Goal: Information Seeking & Learning: Learn about a topic

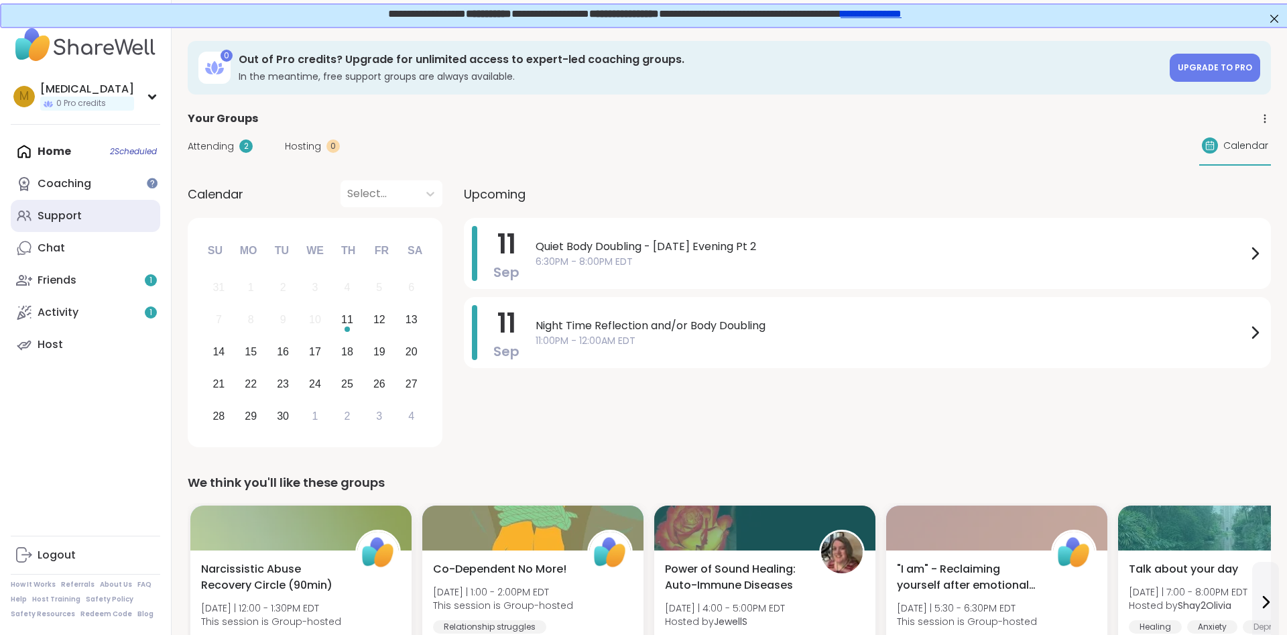
click at [88, 227] on link "Support" at bounding box center [85, 216] width 149 height 32
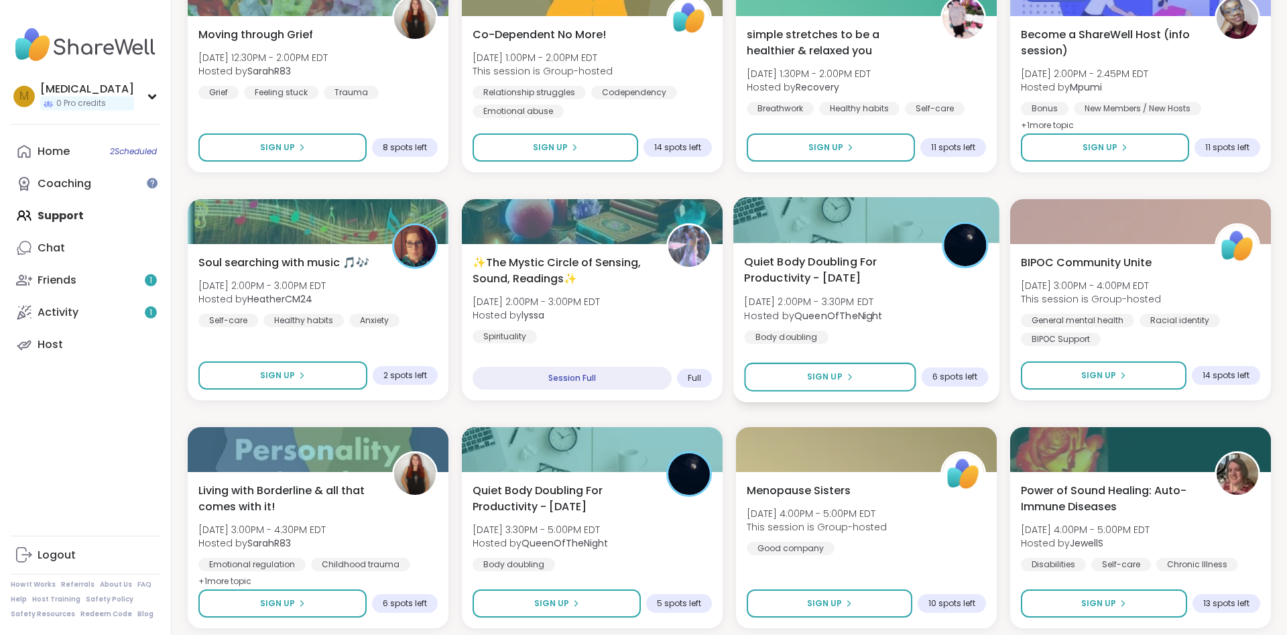
scroll to position [1025, 0]
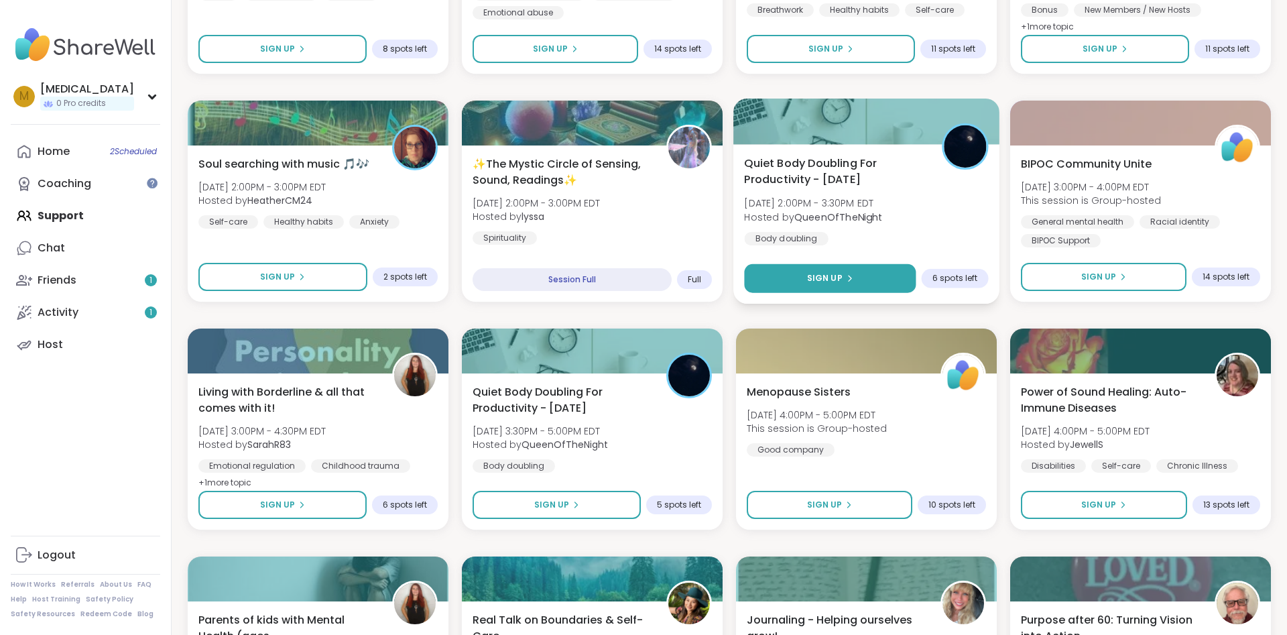
click at [785, 279] on button "Sign Up" at bounding box center [830, 278] width 172 height 29
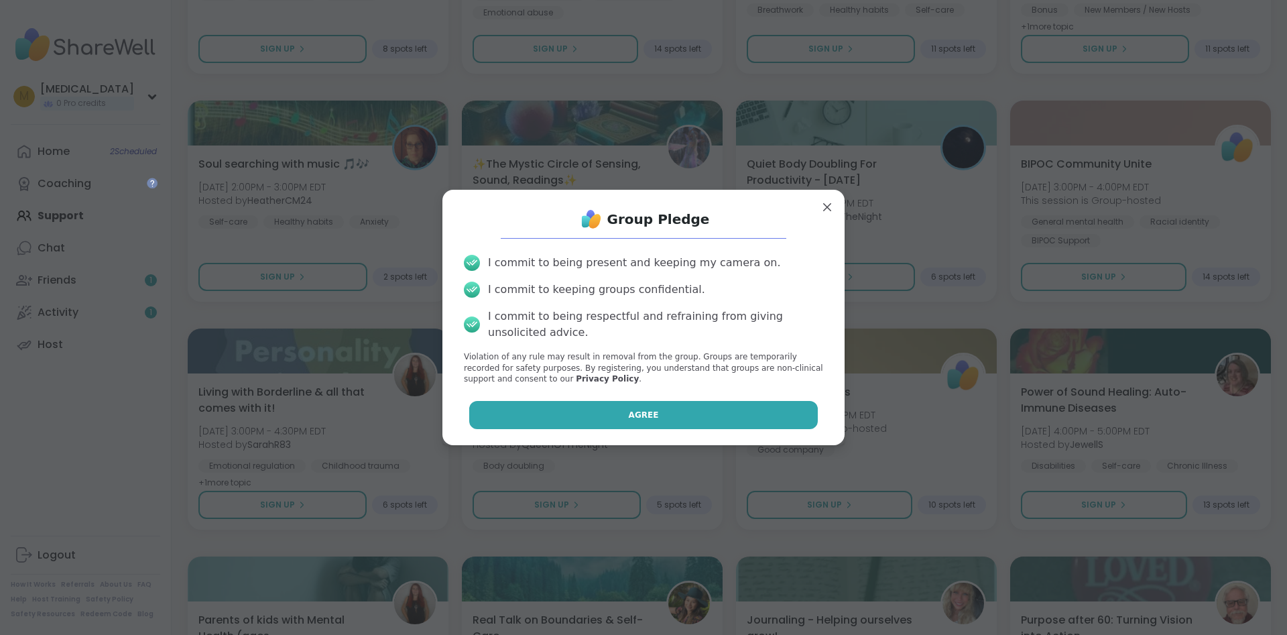
click at [675, 409] on button "Agree" at bounding box center [643, 415] width 349 height 28
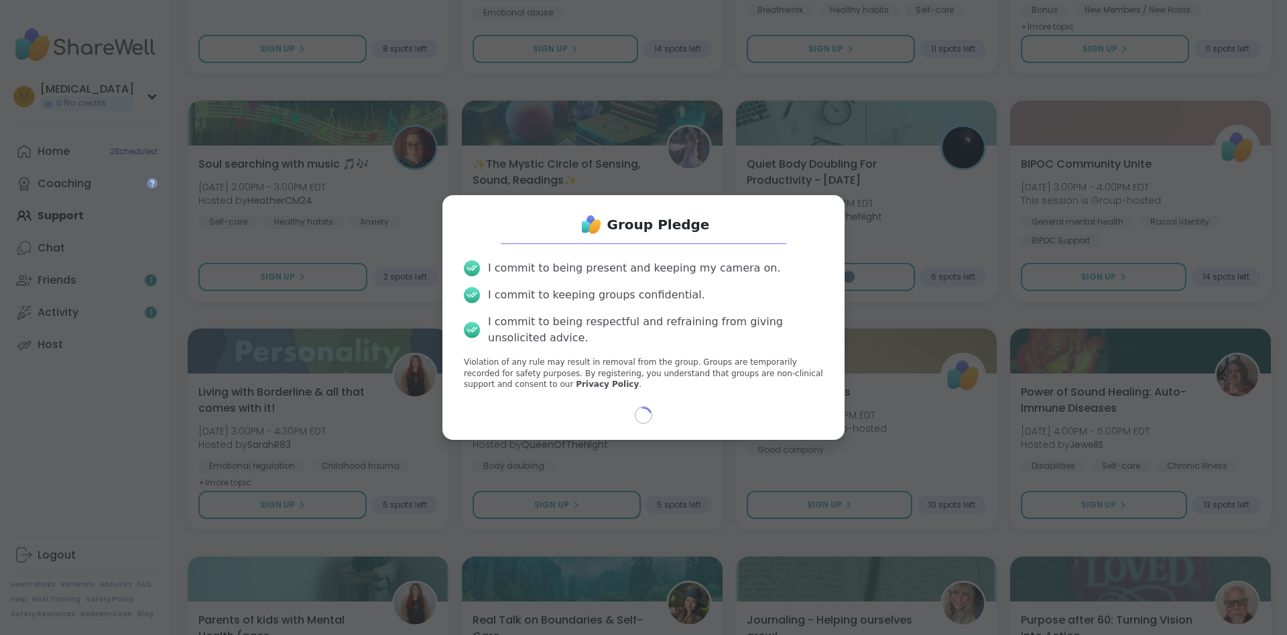
select select "**"
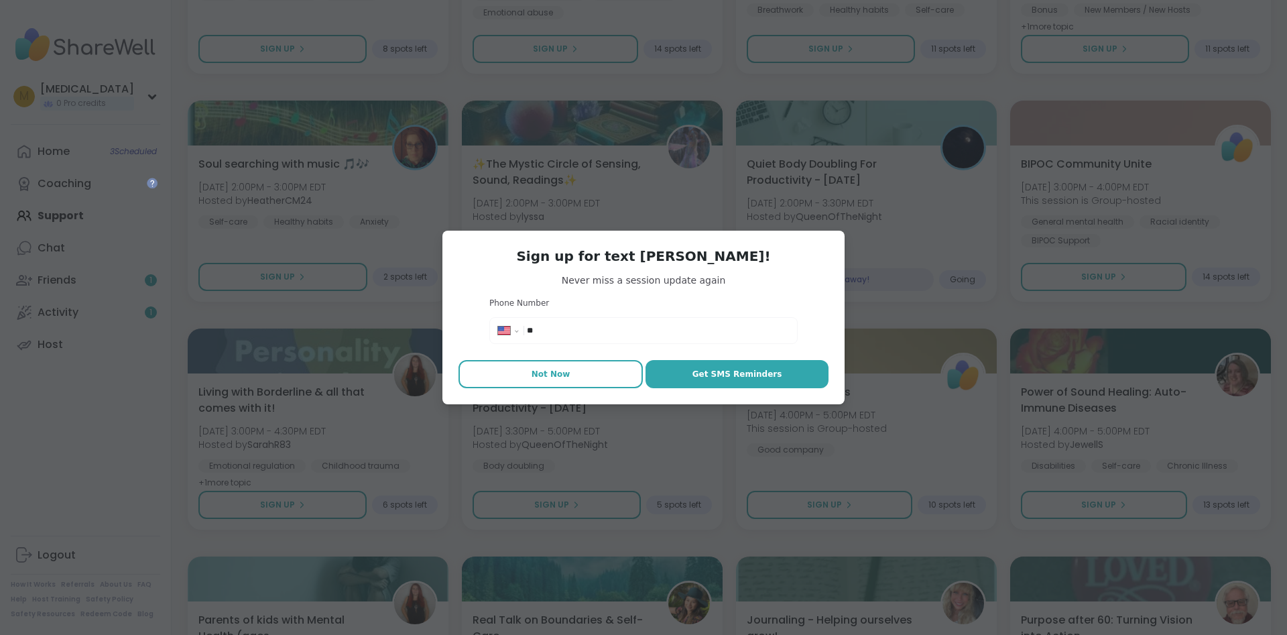
click at [539, 365] on button "Not Now" at bounding box center [550, 374] width 184 height 28
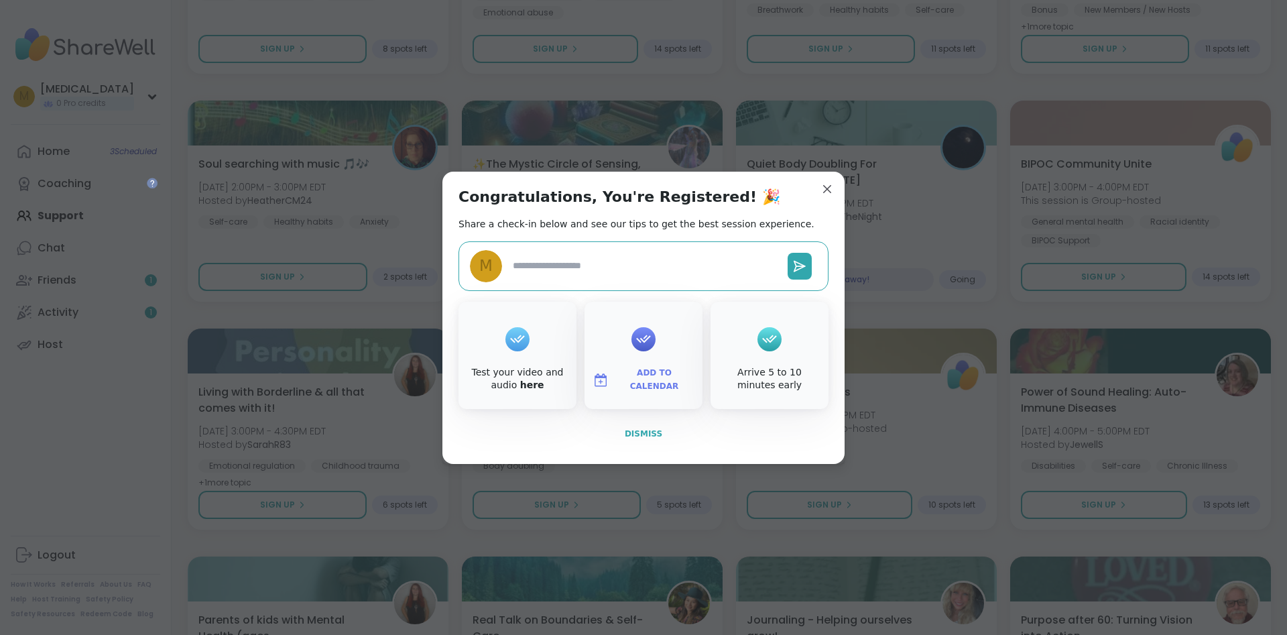
click at [631, 440] on button "Dismiss" at bounding box center [643, 434] width 370 height 28
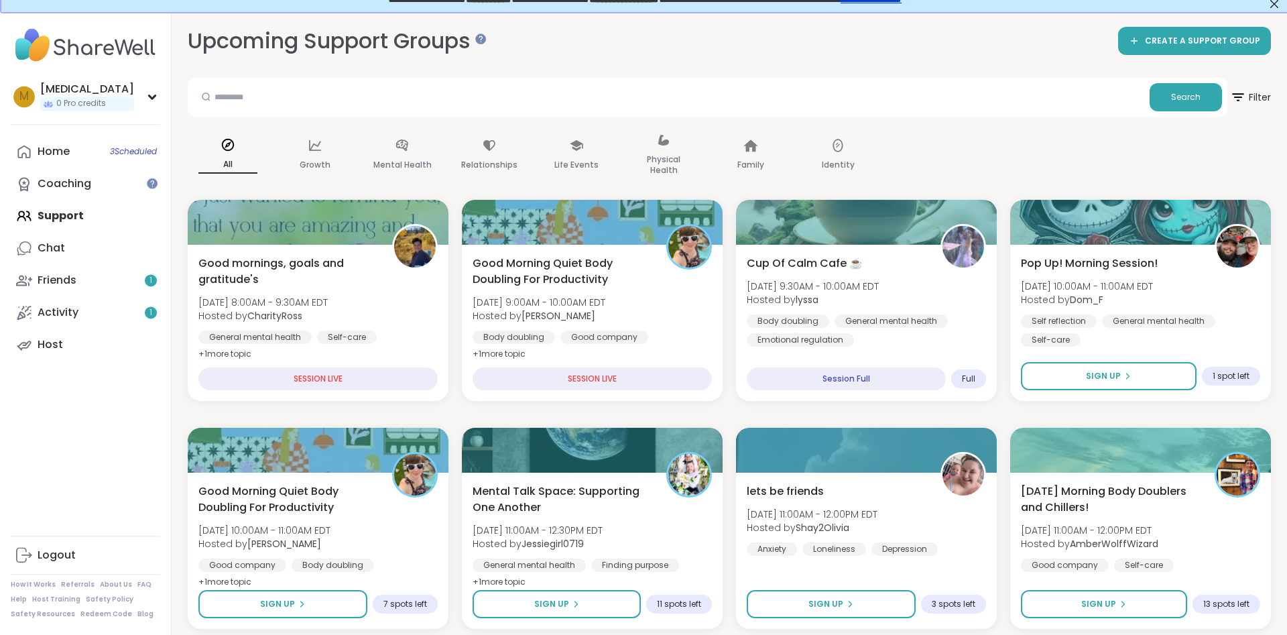
scroll to position [0, 0]
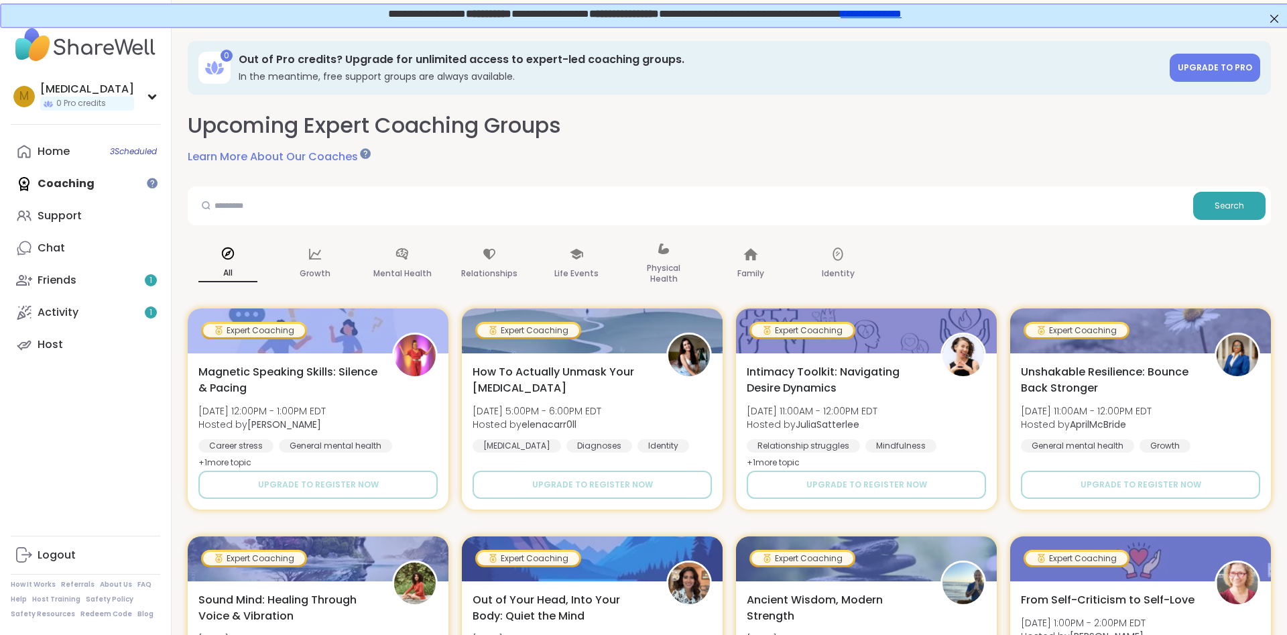
scroll to position [68, 0]
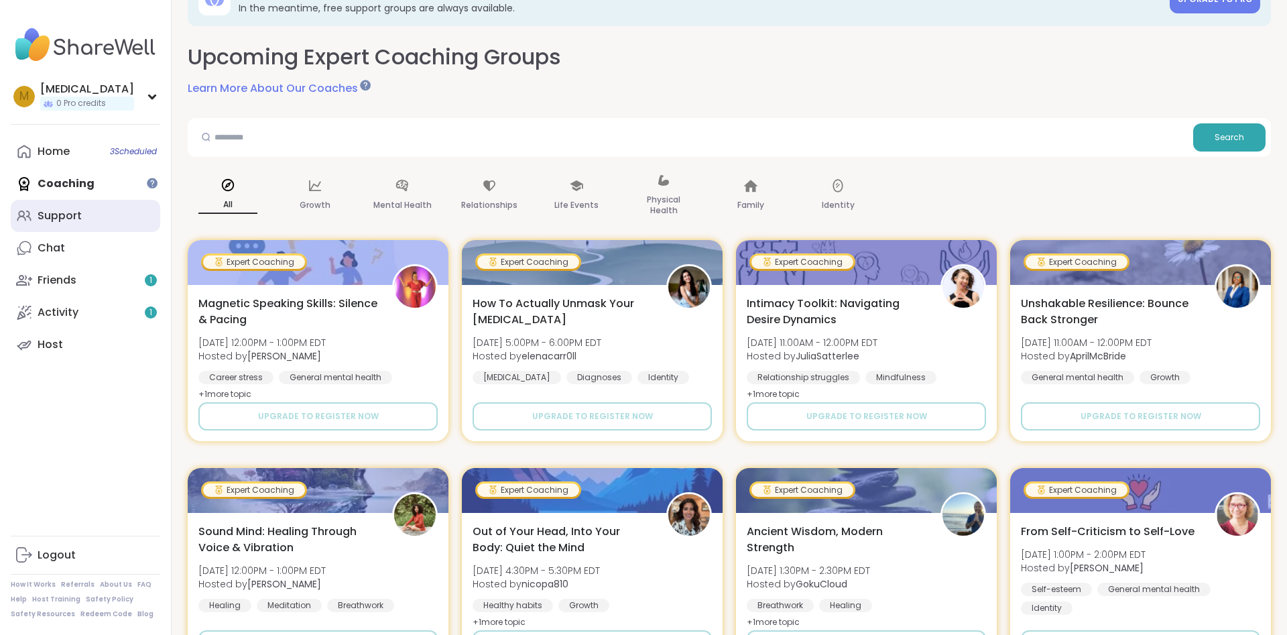
click at [96, 217] on link "Support" at bounding box center [85, 216] width 149 height 32
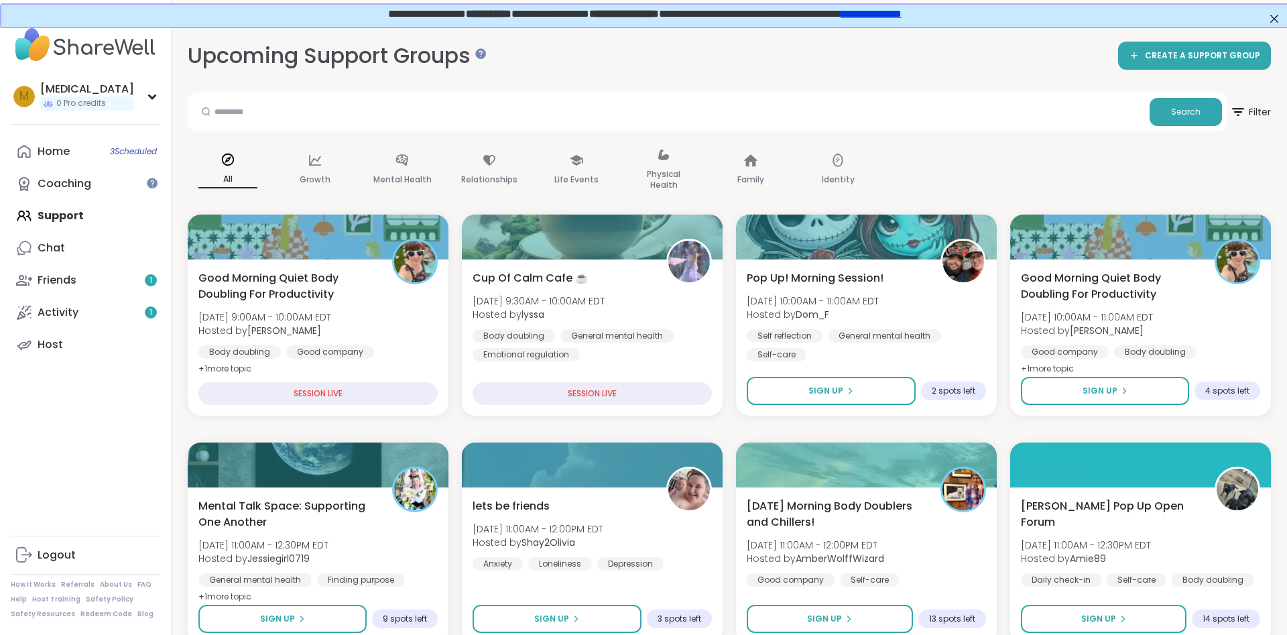
click at [888, 15] on link "**********" at bounding box center [869, 12] width 61 height 10
